Goal: Information Seeking & Learning: Learn about a topic

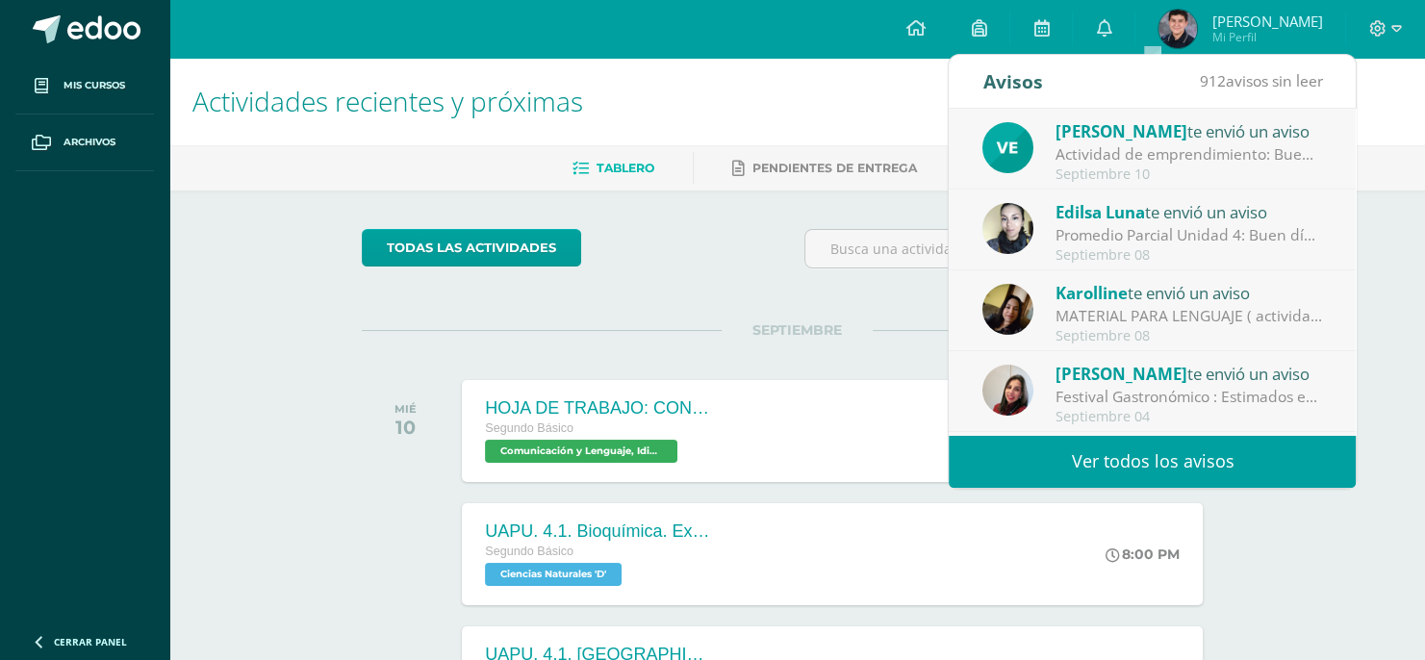
click at [901, 85] on h1 "Actividades recientes y próximas" at bounding box center [796, 102] width 1209 height 88
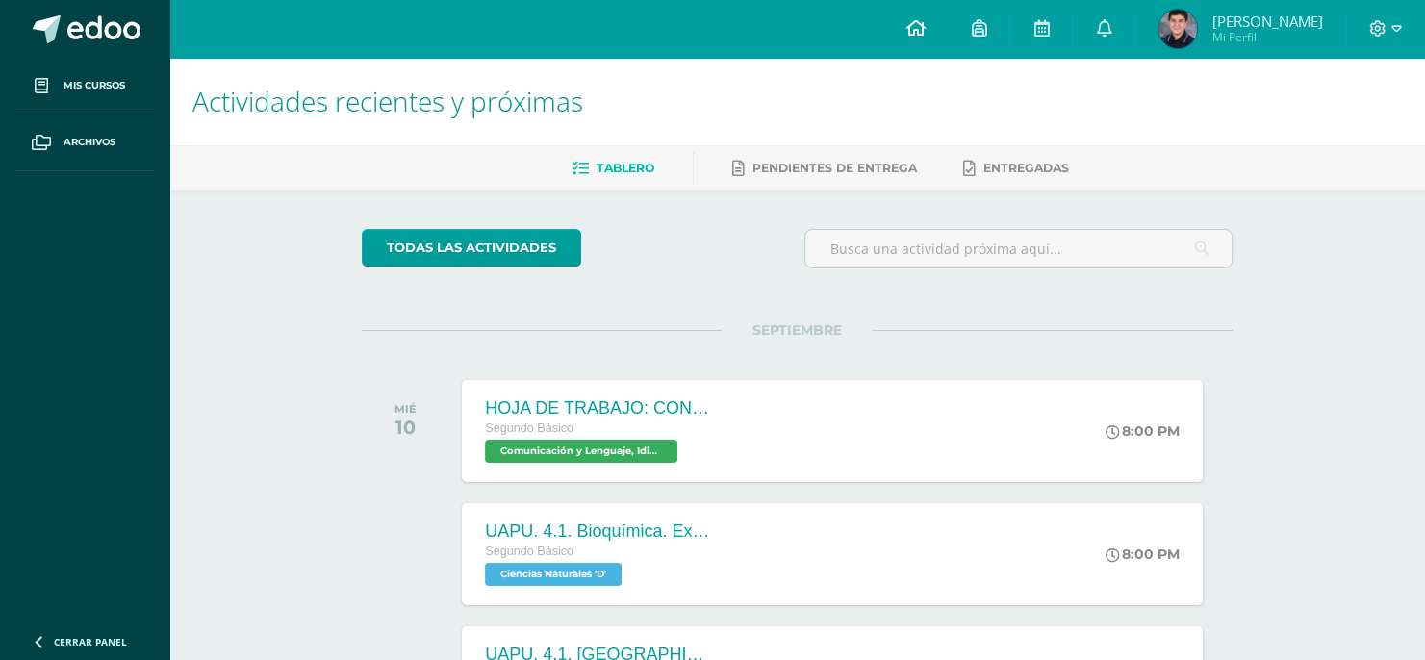
click at [925, 22] on icon at bounding box center [914, 27] width 19 height 17
click at [946, 39] on link at bounding box center [914, 29] width 65 height 58
click at [1232, 29] on span "[PERSON_NAME] Mi Perfil" at bounding box center [1240, 29] width 171 height 38
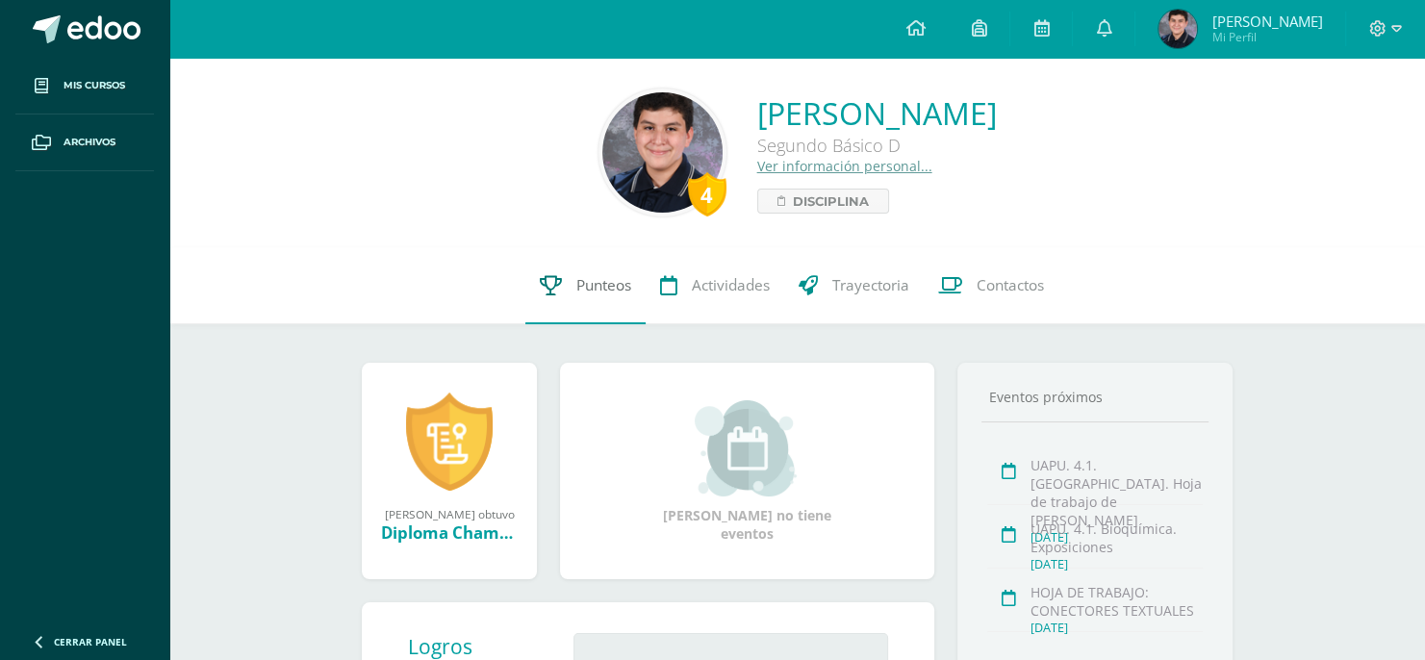
click at [579, 278] on span "Punteos" at bounding box center [603, 285] width 55 height 20
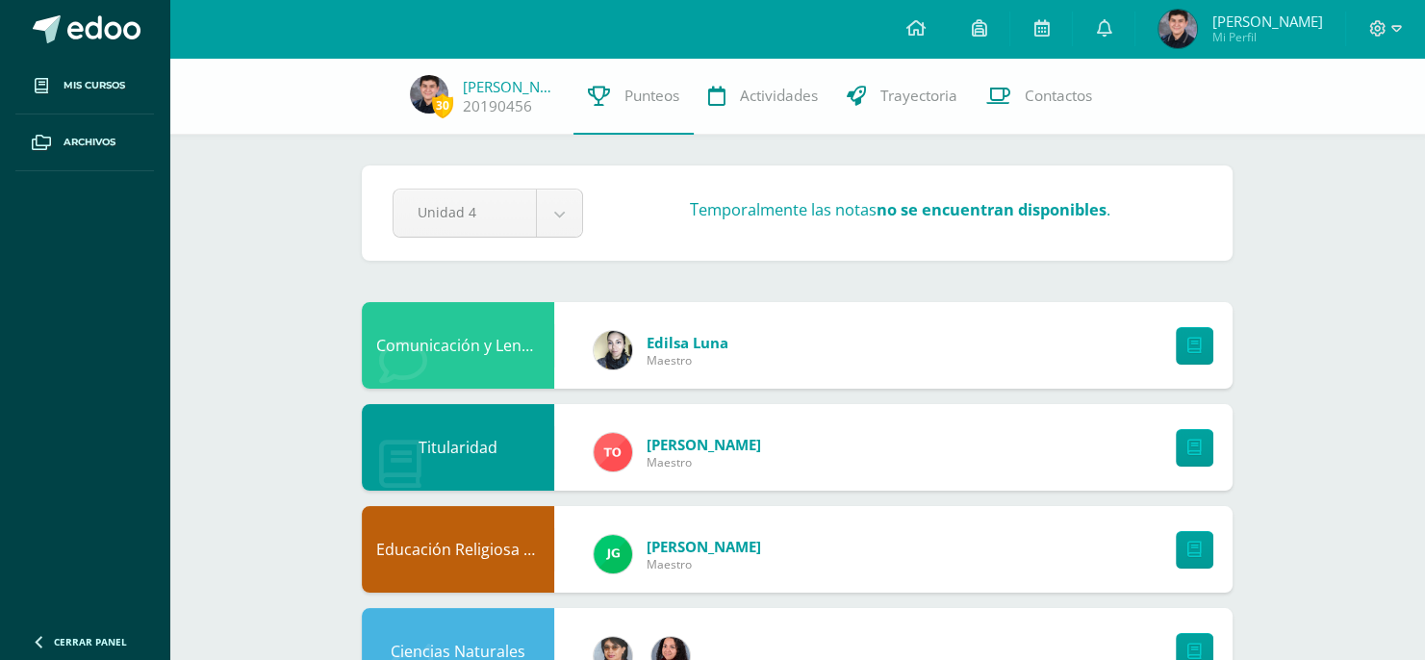
click at [1196, 40] on img at bounding box center [1177, 29] width 38 height 38
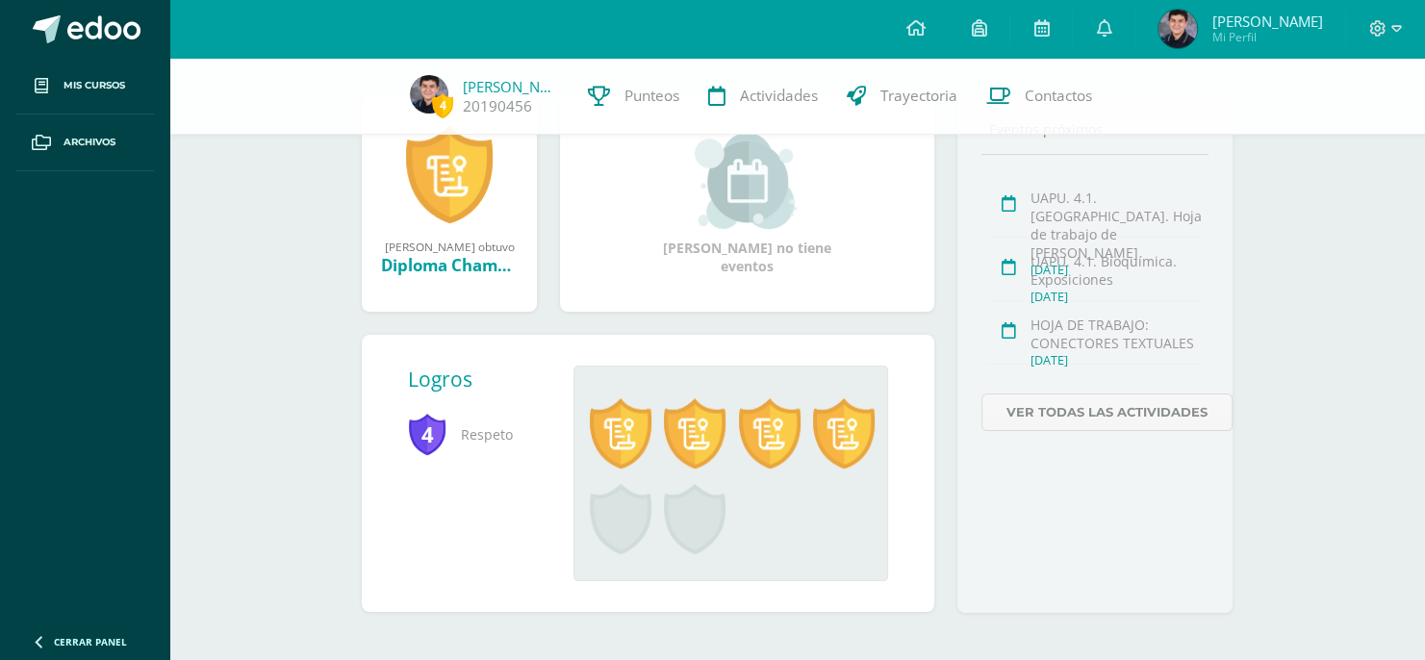
scroll to position [273, 0]
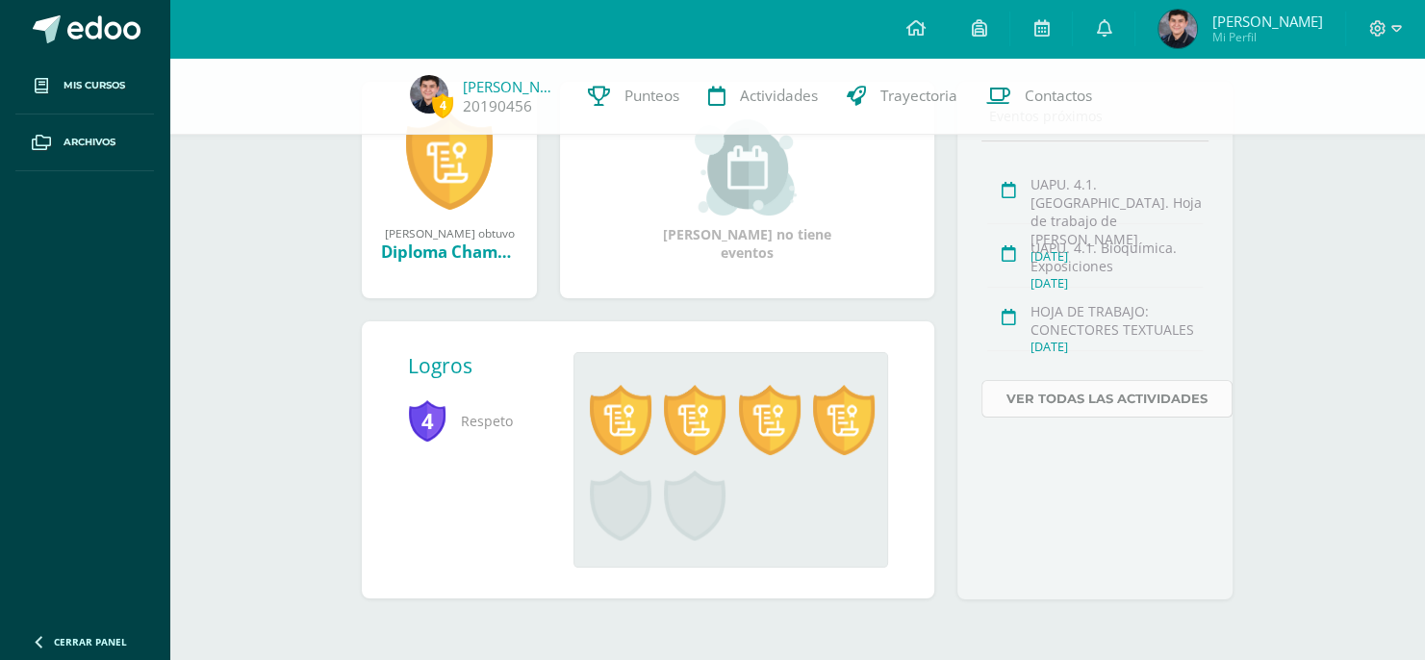
click at [1151, 397] on link "Ver todas las actividades" at bounding box center [1106, 399] width 251 height 38
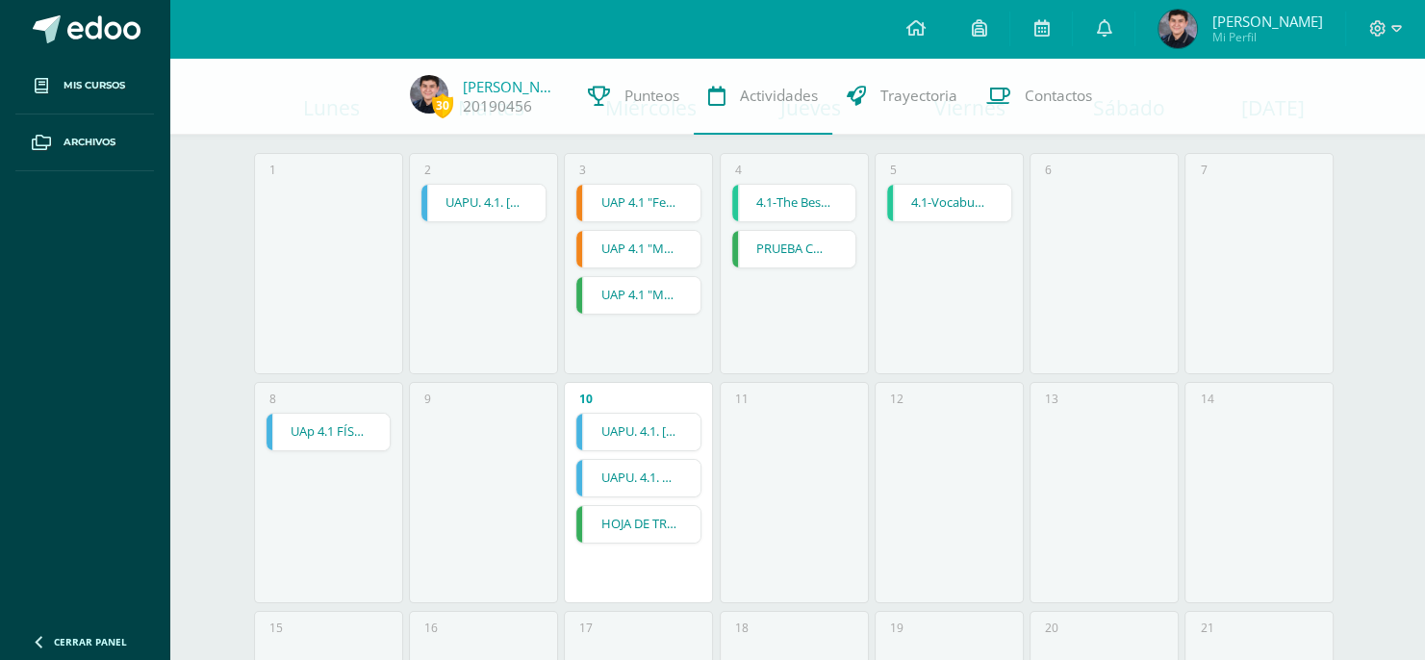
scroll to position [181, 0]
click at [326, 427] on link "UAp 4.1 FÍSICA evaluación sumativa" at bounding box center [329, 433] width 124 height 37
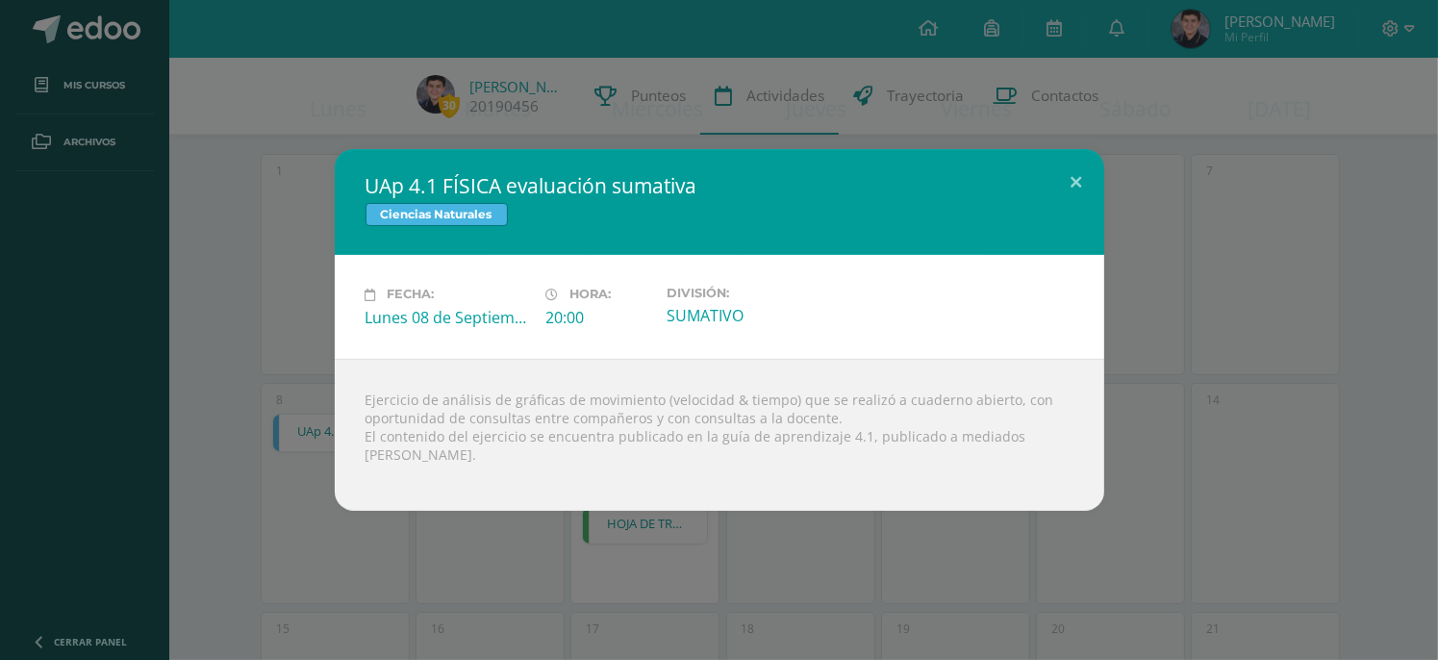
click at [300, 362] on div "UAp 4.1 FÍSICA evaluación sumativa Ciencias Naturales Fecha: [DATE] Hora: 20:00…" at bounding box center [719, 329] width 1423 height 361
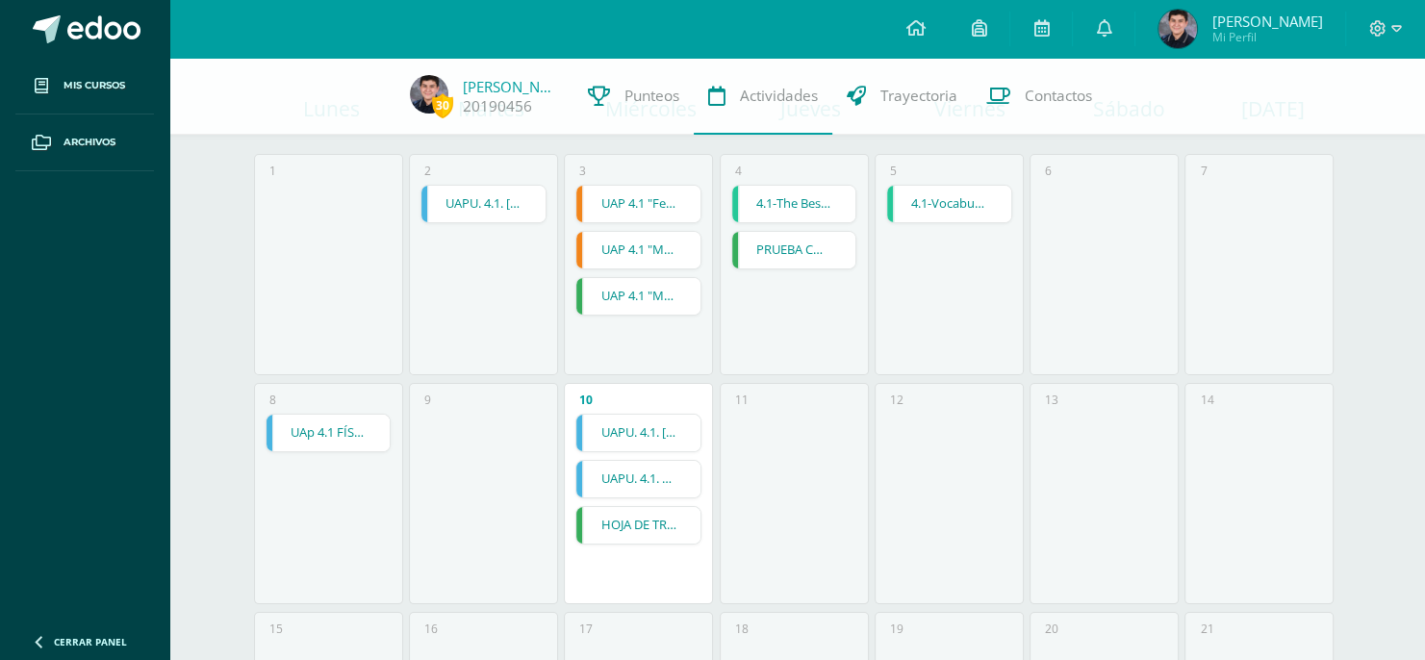
click at [492, 216] on link "UAPU. 4.1. [GEOGRAPHIC_DATA]. Regiones Climáticas" at bounding box center [483, 204] width 124 height 37
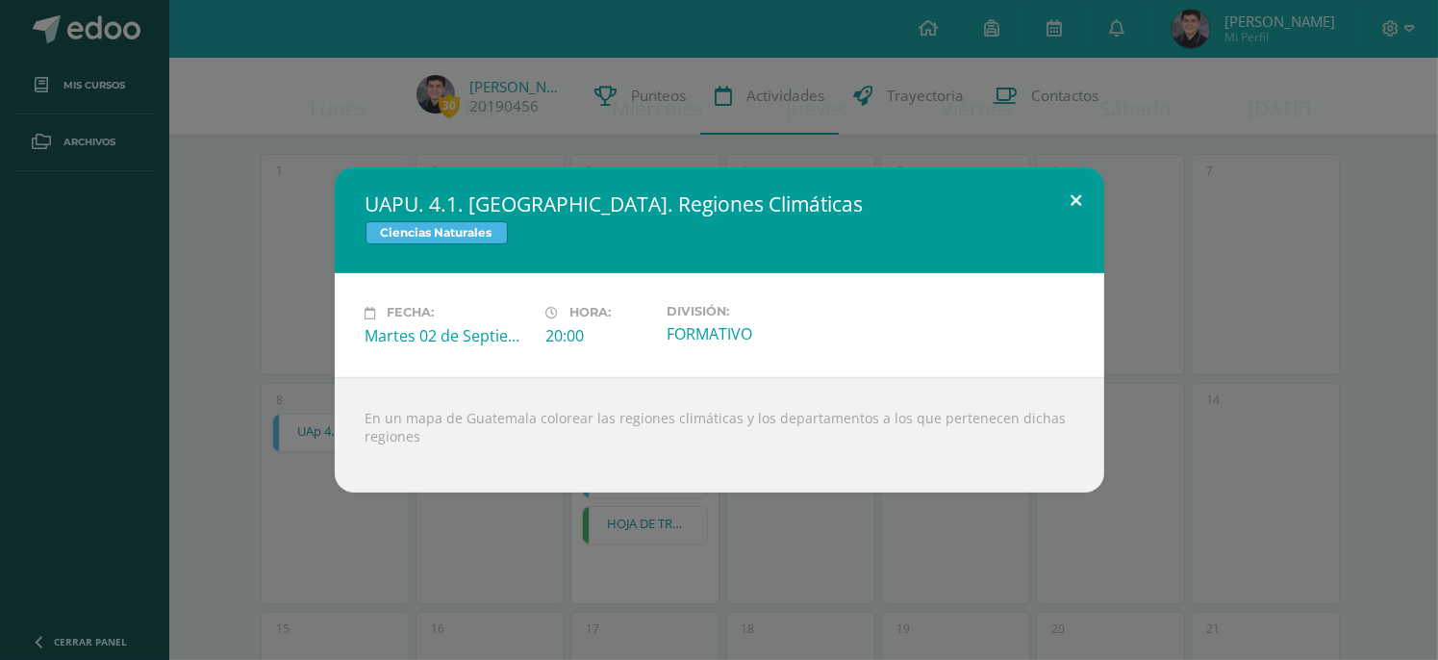
click at [1074, 194] on button at bounding box center [1077, 199] width 55 height 65
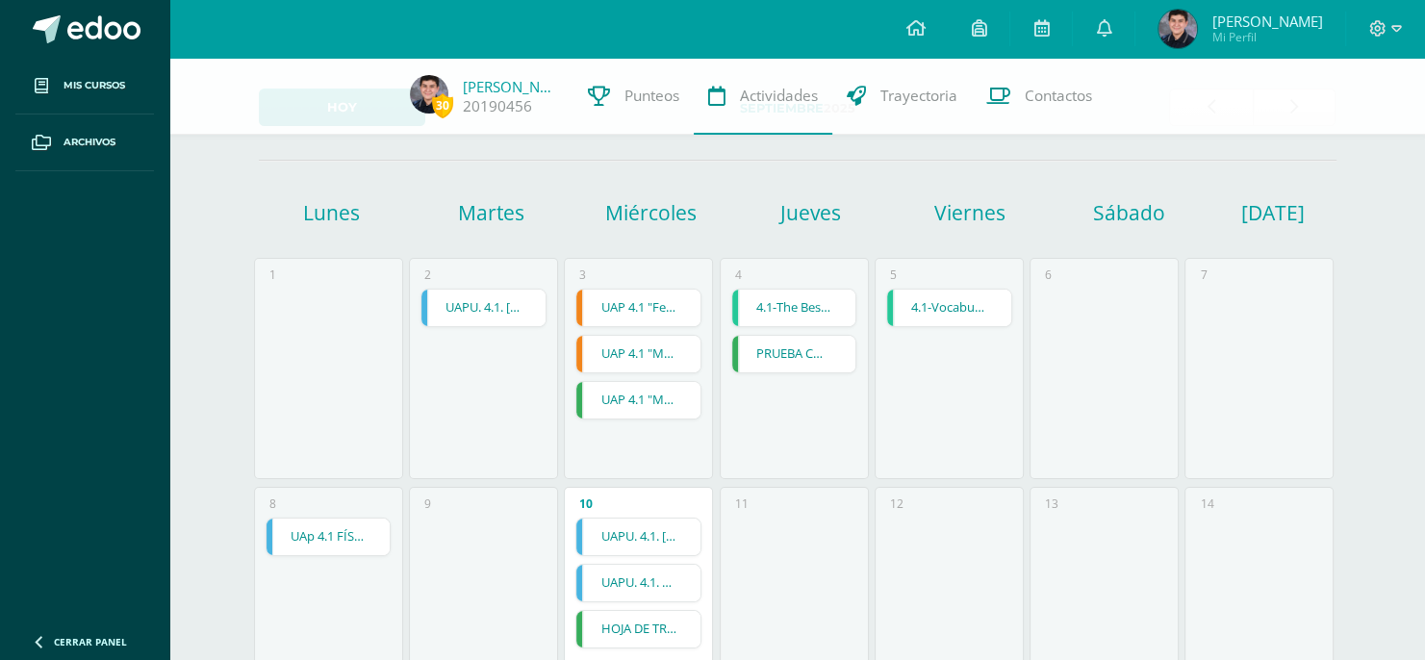
scroll to position [0, 0]
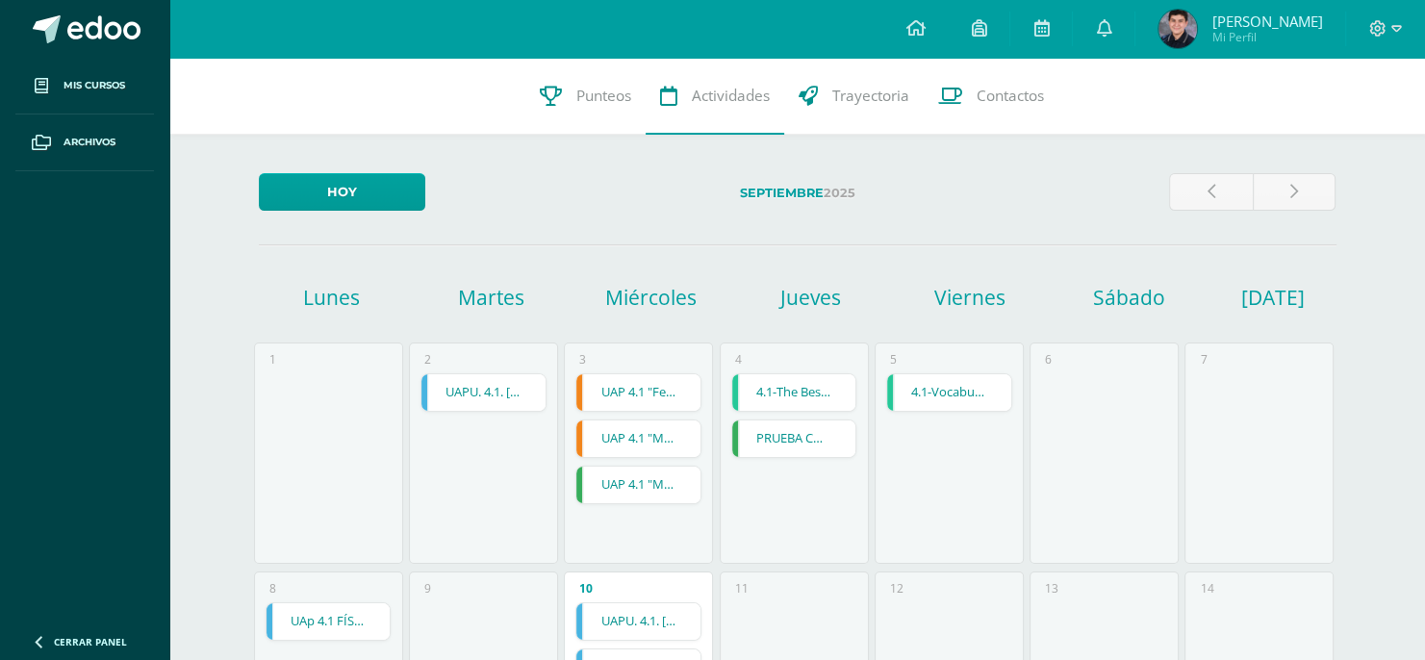
click at [642, 395] on link "UAP 4.1 "Feria Gastronómica"" at bounding box center [638, 392] width 124 height 37
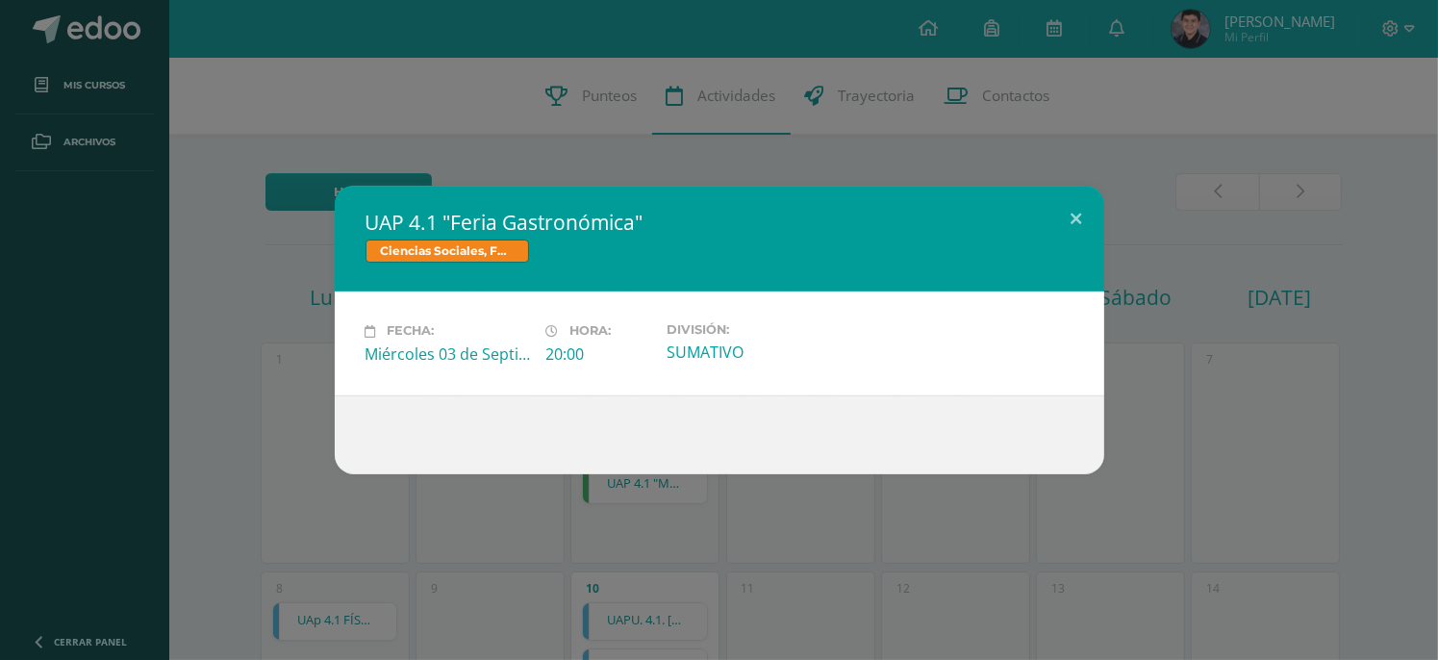
click at [634, 531] on div "UAP 4.1 "Feria Gastronómica" Ciencias Sociales, Formación Ciudadana e Intercult…" at bounding box center [719, 330] width 1438 height 660
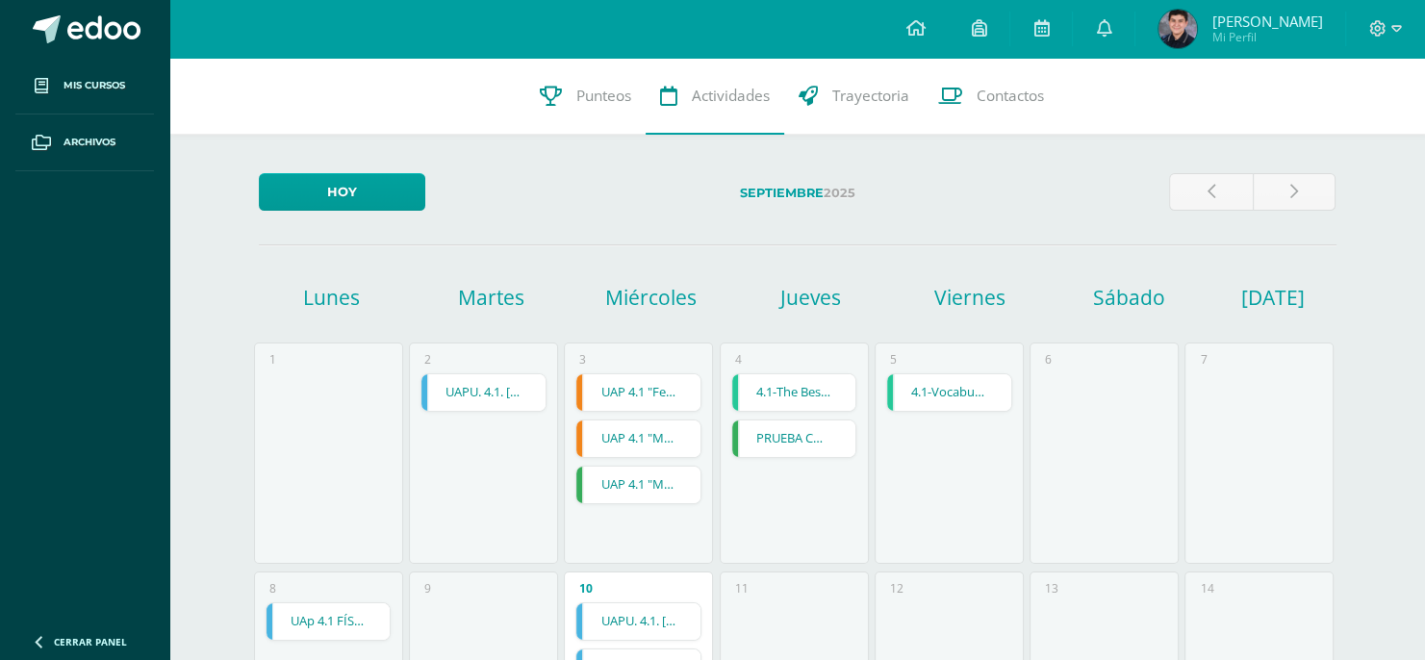
click at [626, 426] on link "UAP 4.1 "Mural Cívico"" at bounding box center [638, 438] width 124 height 37
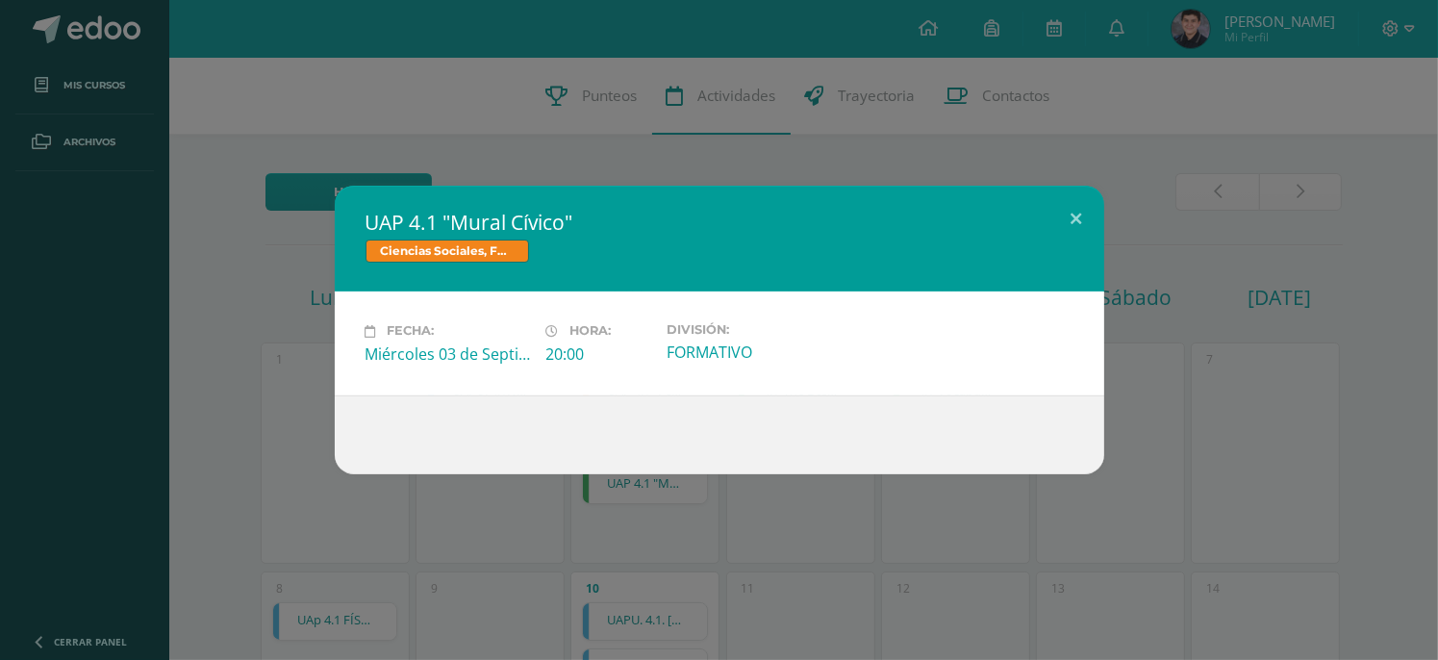
click at [619, 565] on div "UAP 4.1 "Mural Cívico" Ciencias Sociales, Formación Ciudadana e Interculturalid…" at bounding box center [719, 330] width 1438 height 660
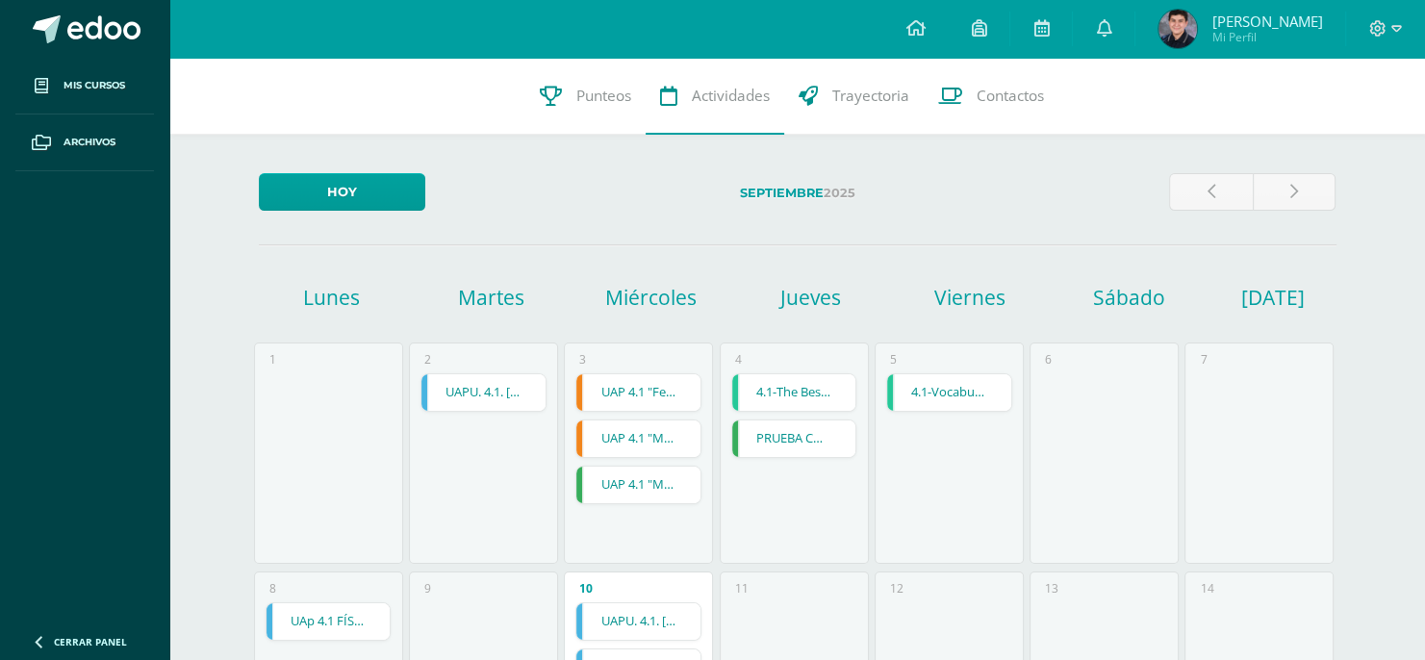
click at [642, 481] on link "UAP 4.1 "Mural Cívico"" at bounding box center [638, 485] width 124 height 37
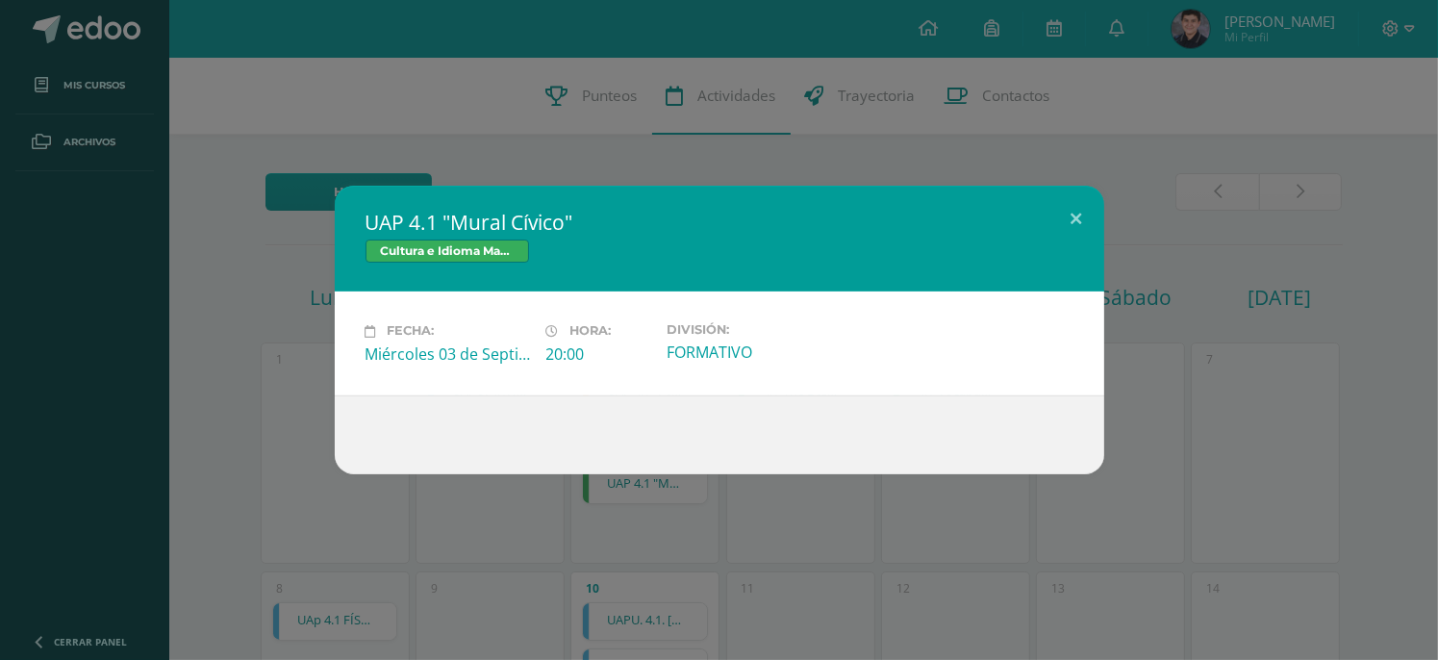
click at [642, 481] on div "UAP 4.1 "Mural Cívico" Cultura e Idioma Maya, Garífuna o Xinca Fecha: Miércoles…" at bounding box center [719, 330] width 1438 height 660
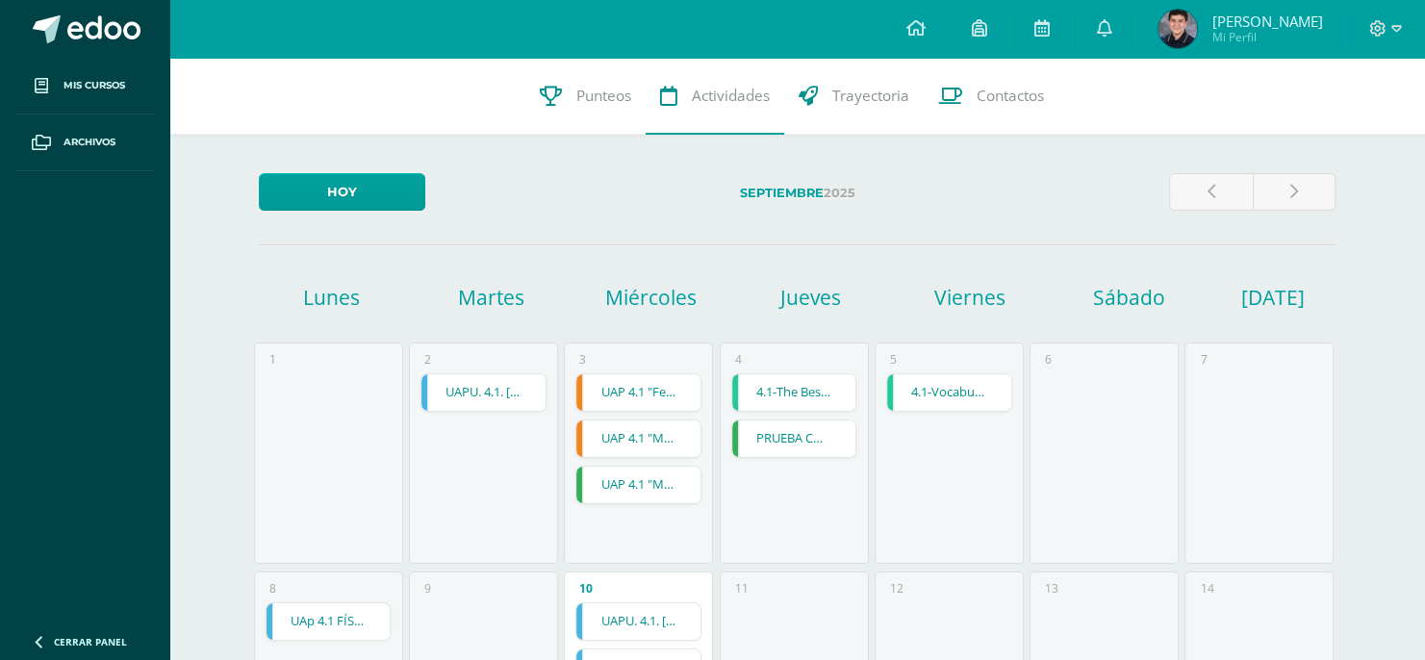
click at [763, 382] on link "4.1-The Best Survivor Contest" at bounding box center [794, 392] width 124 height 37
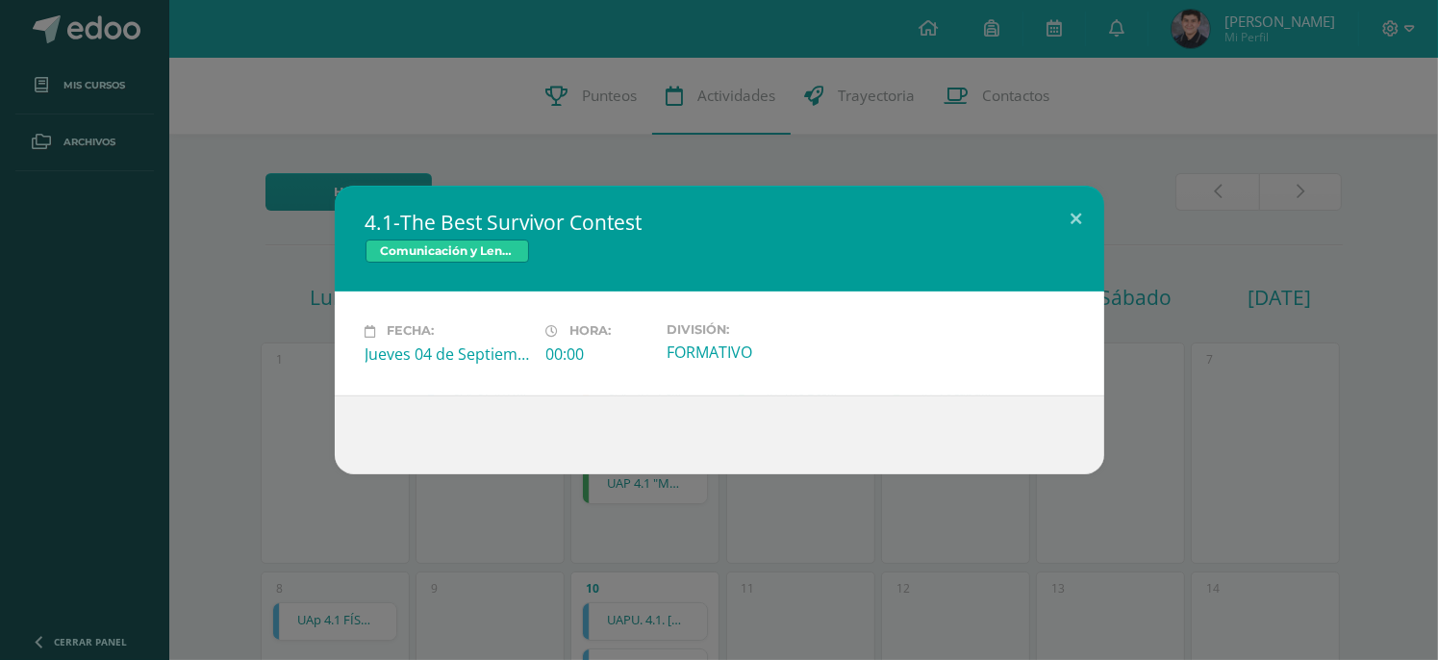
click at [734, 508] on div "4.1-The Best Survivor Contest Comunicación y Lenguaje, Idioma Extranjero Inglés…" at bounding box center [719, 330] width 1438 height 660
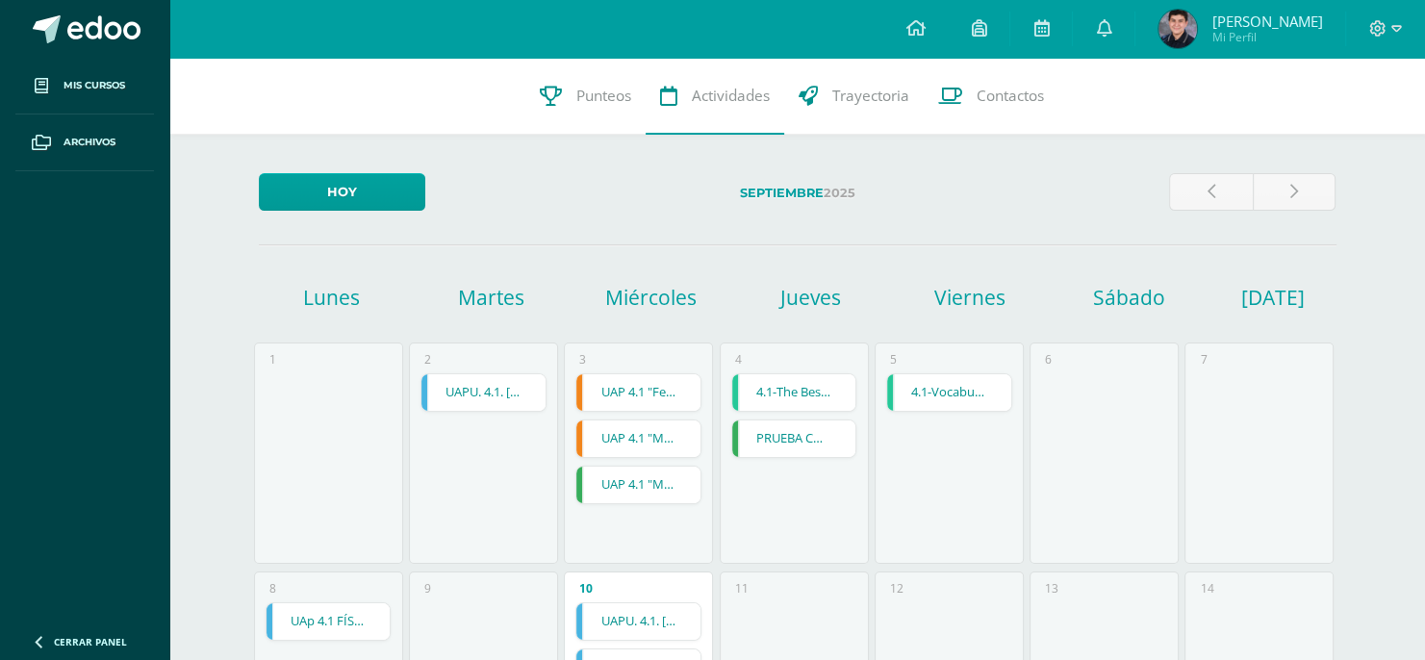
click at [792, 445] on link "PRUEBA CORTA: LÍNEA DEL TIEMPO" at bounding box center [794, 438] width 124 height 37
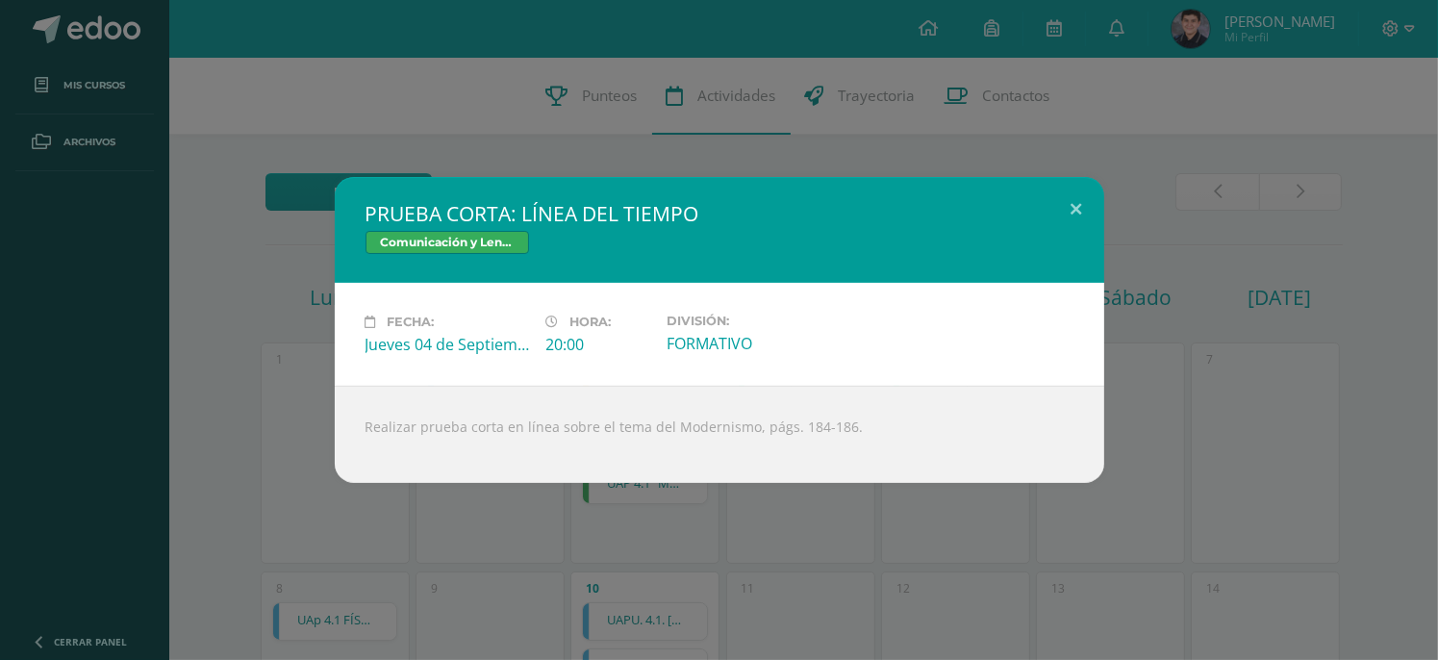
click at [818, 556] on div "PRUEBA CORTA: LÍNEA DEL TIEMPO Comunicación y Lenguaje, Idioma Español Fecha: J…" at bounding box center [719, 330] width 1438 height 660
